Goal: Task Accomplishment & Management: Manage account settings

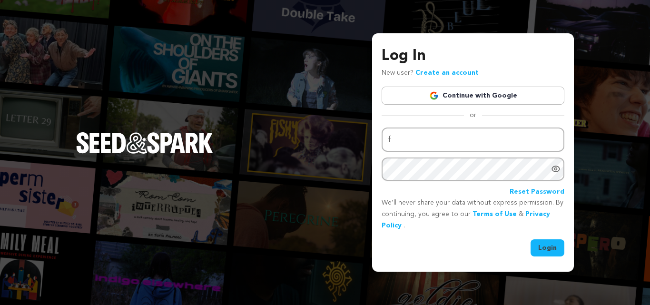
drag, startPoint x: 0, startPoint y: 0, endPoint x: 467, endPoint y: 137, distance: 486.2
click at [467, 137] on input "f" at bounding box center [472, 139] width 183 height 24
click at [433, 140] on input "fletchpowerr]@" at bounding box center [472, 139] width 183 height 24
click at [439, 140] on input "fletchpowerr@" at bounding box center [472, 139] width 183 height 24
type input "[EMAIL_ADDRESS][DOMAIN_NAME]"
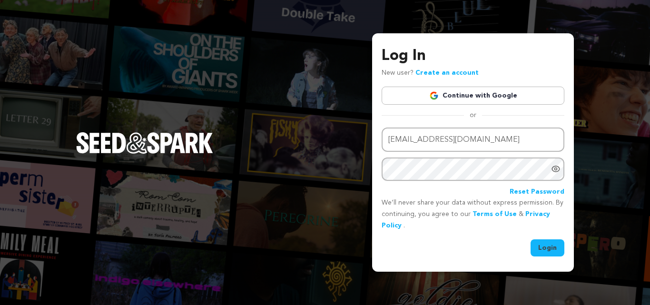
click at [546, 245] on button "Login" at bounding box center [547, 247] width 34 height 17
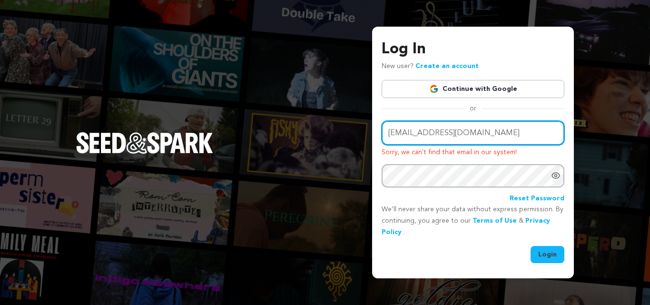
click at [460, 133] on input "[EMAIL_ADDRESS][DOMAIN_NAME]" at bounding box center [472, 133] width 183 height 24
type input "g"
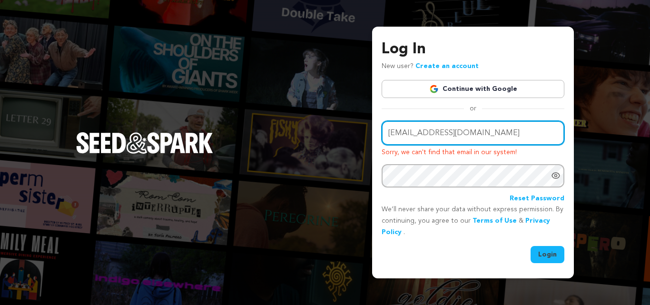
click at [429, 134] on input "[EMAIL_ADDRESS][DOMAIN_NAME]" at bounding box center [472, 133] width 183 height 24
type input "[EMAIL_ADDRESS][DOMAIN_NAME]"
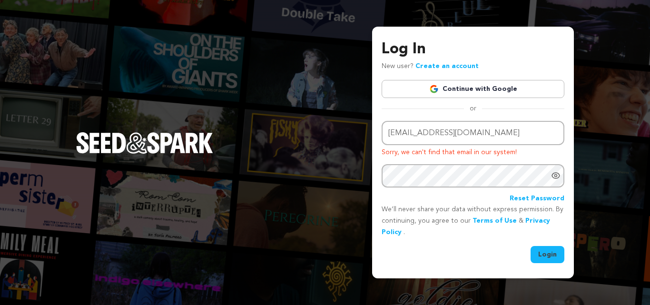
click at [619, 179] on div "Log In New user? Create an account Continue with Google or Email address fletch…" at bounding box center [325, 152] width 650 height 305
click at [629, 184] on div "Log In New user? Create an account Continue with Google or Email address fletch…" at bounding box center [325, 152] width 650 height 305
click at [640, 181] on div "Log In New user? Create an account Continue with Google or Email address fletch…" at bounding box center [325, 152] width 650 height 305
click at [555, 178] on icon "Show password as plain text. Warning: this will display your password on the sc…" at bounding box center [556, 176] width 10 height 10
click at [540, 260] on button "Login" at bounding box center [547, 254] width 34 height 17
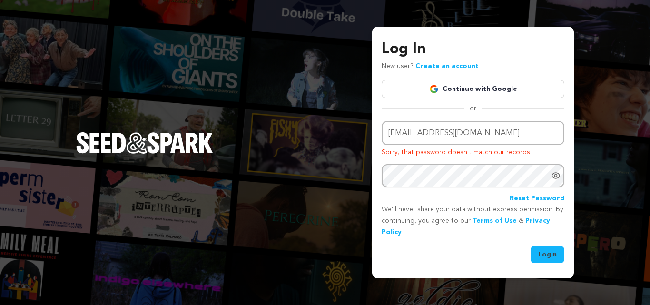
click at [560, 175] on icon "Show password as plain text. Warning: this will display your password on the sc…" at bounding box center [556, 176] width 10 height 10
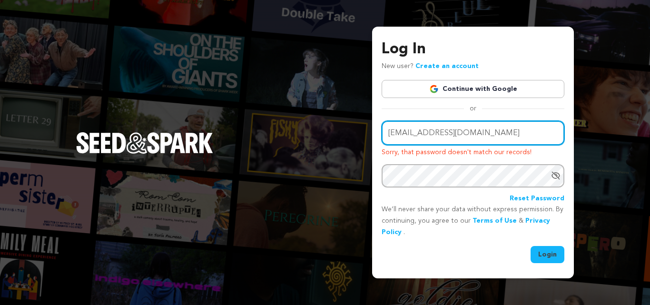
click at [487, 133] on input "[EMAIL_ADDRESS][DOMAIN_NAME]" at bounding box center [472, 133] width 183 height 24
type input "[EMAIL_ADDRESS][DOMAIN_NAME]"
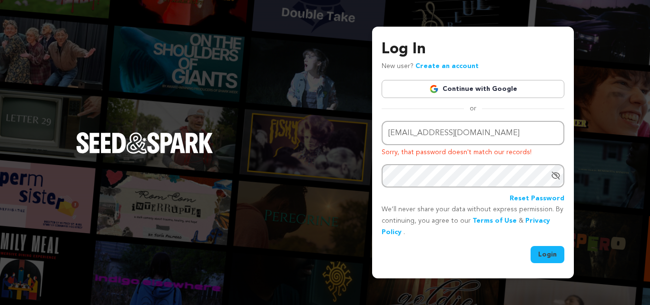
click at [552, 256] on button "Login" at bounding box center [547, 254] width 34 height 17
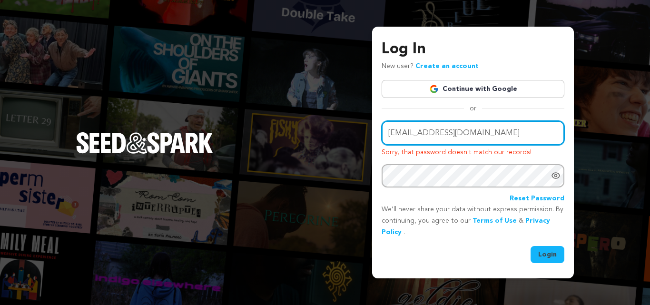
click at [508, 136] on input "[EMAIL_ADDRESS][DOMAIN_NAME]" at bounding box center [472, 133] width 183 height 24
click at [430, 130] on input "[EMAIL_ADDRESS][DOMAIN_NAME]" at bounding box center [472, 133] width 183 height 24
type input "[EMAIL_ADDRESS][DOMAIN_NAME]"
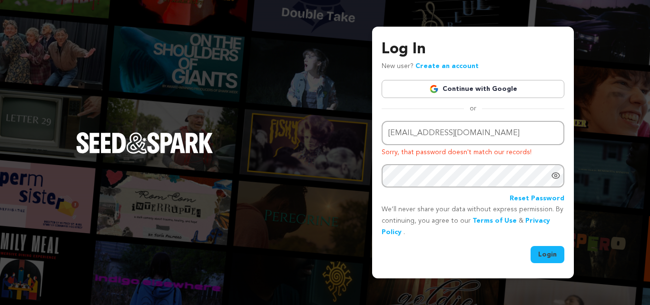
click at [553, 176] on icon "Show password as plain text. Warning: this will display your password on the sc…" at bounding box center [556, 176] width 10 height 10
click at [550, 258] on button "Login" at bounding box center [547, 254] width 34 height 17
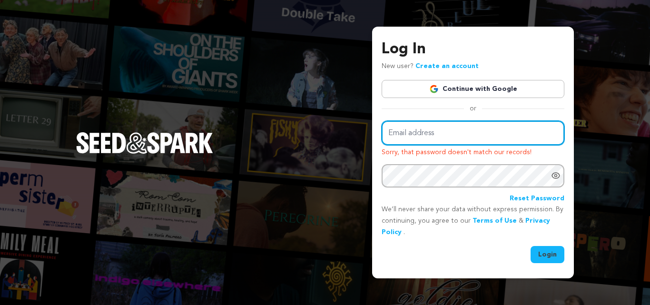
type input "callofthejab@gmail.com"
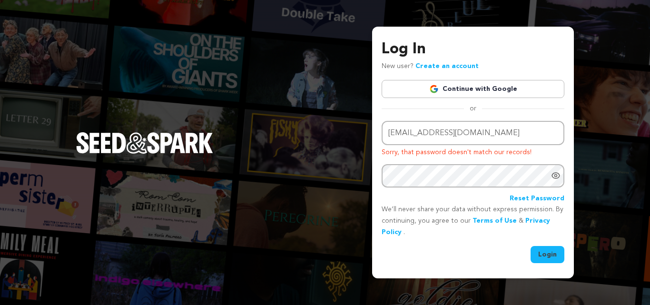
click at [557, 175] on icon "Show password as plain text. Warning: this will display your password on the sc…" at bounding box center [556, 176] width 10 height 10
click at [547, 254] on button "Login" at bounding box center [547, 254] width 34 height 17
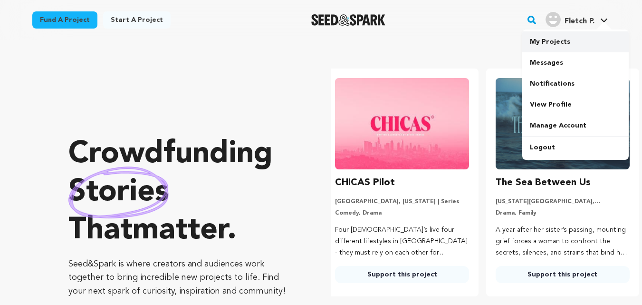
scroll to position [0, 168]
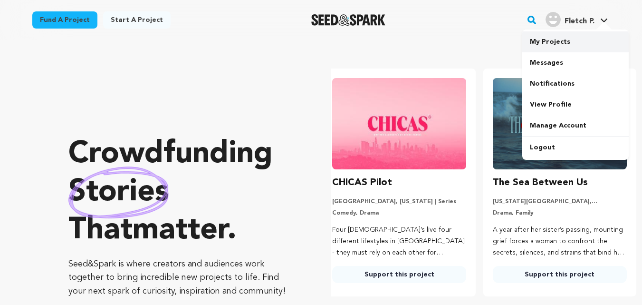
click at [551, 45] on link "My Projects" at bounding box center [576, 41] width 107 height 21
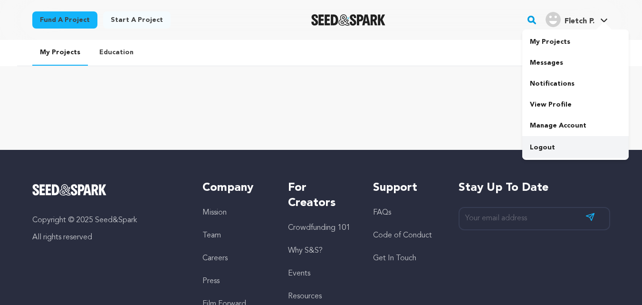
click at [542, 153] on link "Logout" at bounding box center [576, 147] width 107 height 21
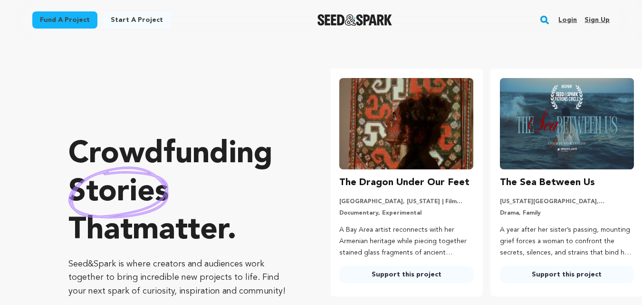
scroll to position [0, 168]
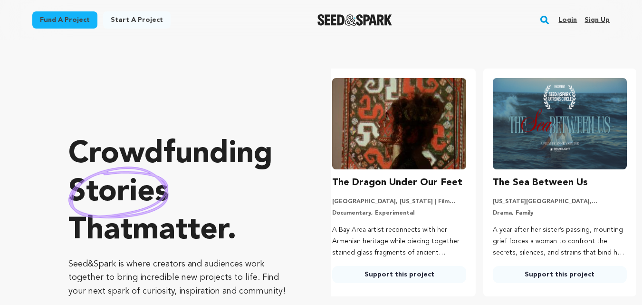
click at [567, 23] on link "Login" at bounding box center [568, 19] width 19 height 15
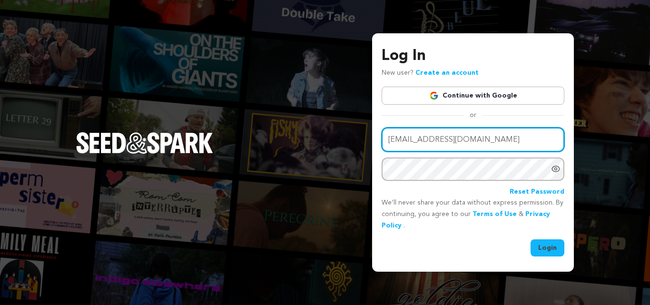
click at [423, 139] on input "[EMAIL_ADDRESS][DOMAIN_NAME]" at bounding box center [472, 139] width 183 height 24
type input "d"
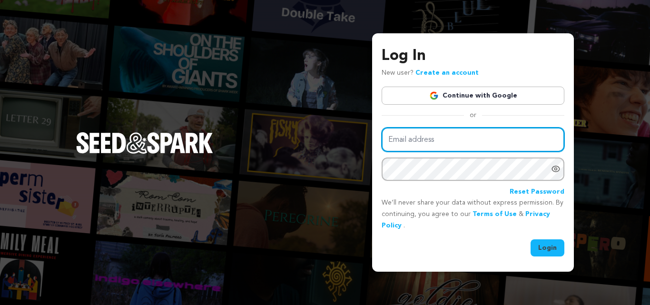
type input "c"
type input "fletchpower@icloud.com"
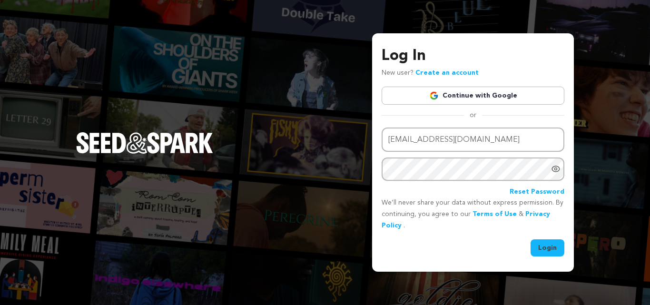
click at [553, 174] on div at bounding box center [557, 168] width 13 height 23
click at [552, 247] on button "Login" at bounding box center [547, 247] width 34 height 17
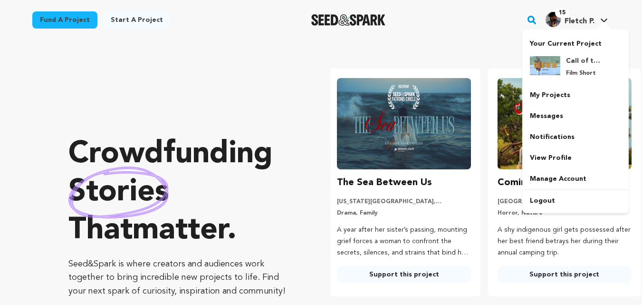
scroll to position [0, 168]
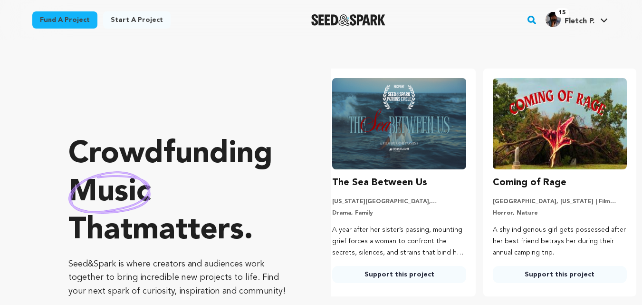
click at [585, 21] on span "Fletch P." at bounding box center [580, 22] width 30 height 8
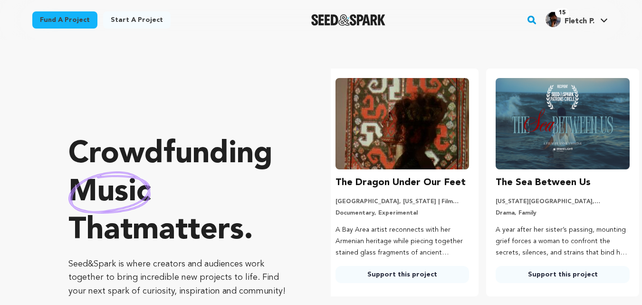
scroll to position [0, 0]
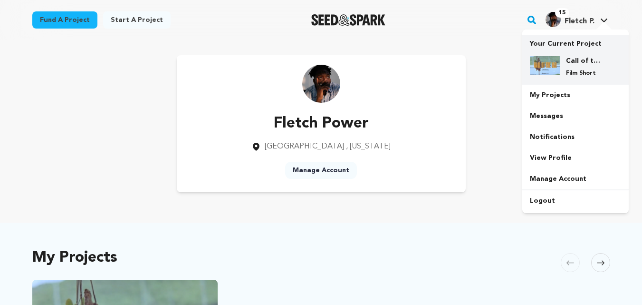
click at [570, 49] on div "Call of the Jab Film Short" at bounding box center [575, 67] width 91 height 36
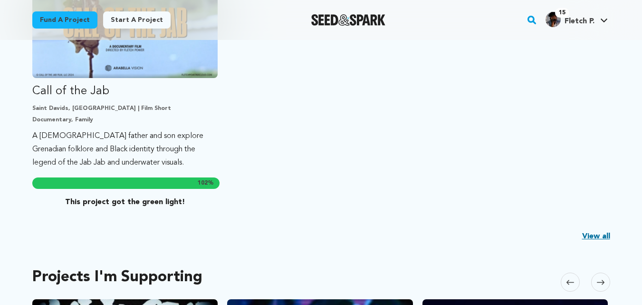
scroll to position [307, 0]
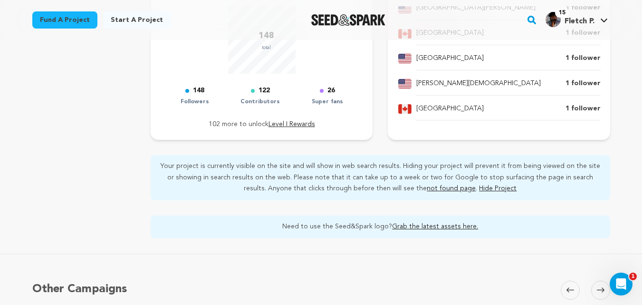
scroll to position [129, 0]
click at [576, 24] on span "Fletch P." at bounding box center [580, 22] width 30 height 8
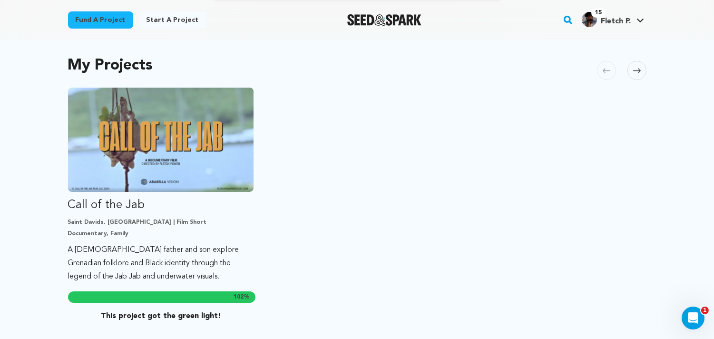
scroll to position [190, 0]
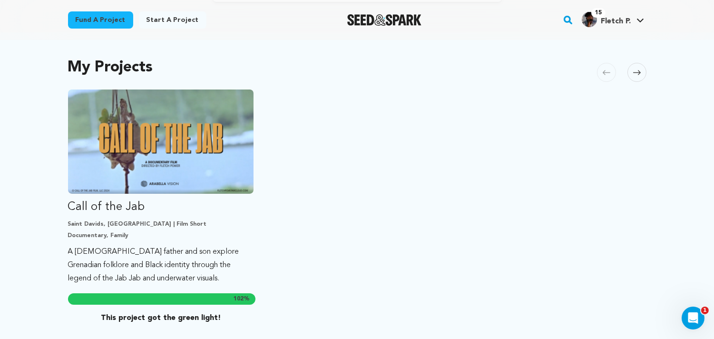
drag, startPoint x: 596, startPoint y: 1, endPoint x: 464, endPoint y: 206, distance: 243.5
click at [464, 206] on ul "Call of the Jab Saint Davids, [GEOGRAPHIC_DATA] | Film Short Documentary, Famil…" at bounding box center [357, 208] width 578 height 238
